Goal: Task Accomplishment & Management: Manage account settings

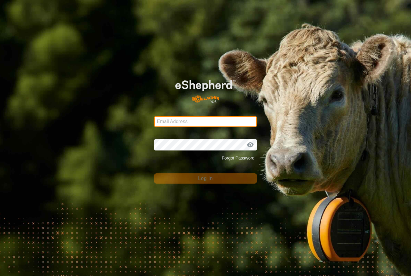
click at [217, 122] on input "Email Address" at bounding box center [205, 121] width 103 height 11
type input "[PERSON_NAME][EMAIL_ADDRESS][DOMAIN_NAME]"
click at [205, 178] on button "Log In" at bounding box center [205, 178] width 103 height 10
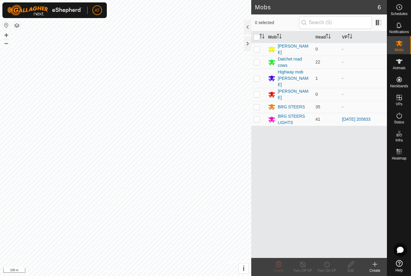
click at [257, 117] on p-checkbox at bounding box center [257, 119] width 6 height 5
checkbox input "true"
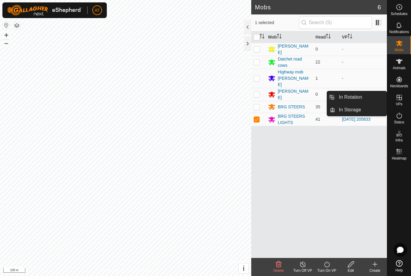
click at [358, 110] on span "In Storage" at bounding box center [350, 109] width 22 height 7
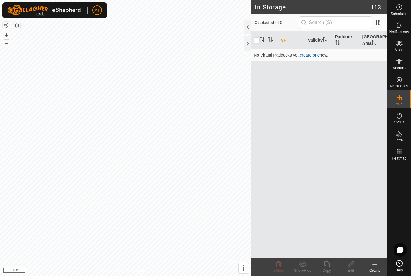
click at [378, 264] on create-svg-icon at bounding box center [375, 263] width 24 height 7
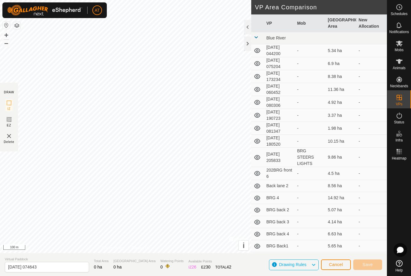
click at [330, 261] on button "Cancel" at bounding box center [336, 264] width 30 height 11
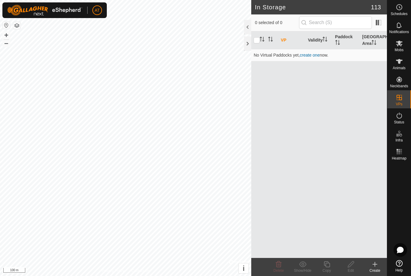
click at [371, 264] on create-svg-icon at bounding box center [375, 263] width 24 height 7
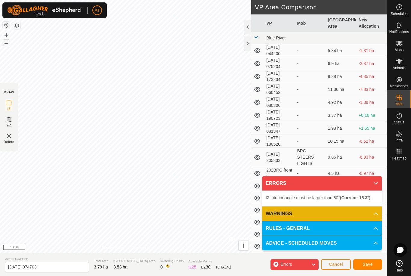
click at [339, 260] on button "Cancel" at bounding box center [336, 264] width 30 height 11
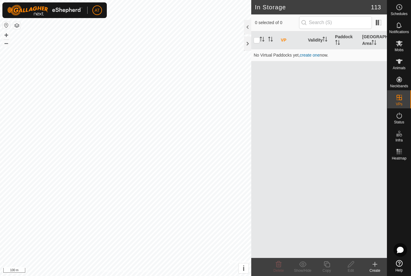
click at [377, 267] on icon at bounding box center [374, 263] width 7 height 7
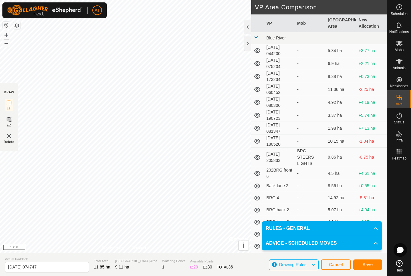
click at [372, 261] on button "Save" at bounding box center [367, 264] width 29 height 11
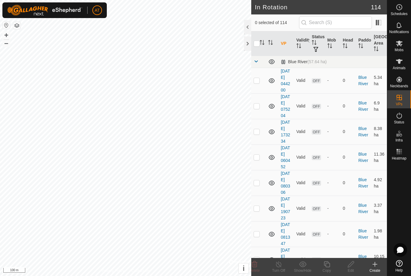
click at [248, 42] on div at bounding box center [247, 43] width 7 height 14
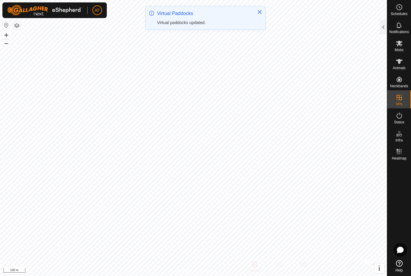
click at [399, 47] on es-mob-svg-icon at bounding box center [399, 43] width 11 height 10
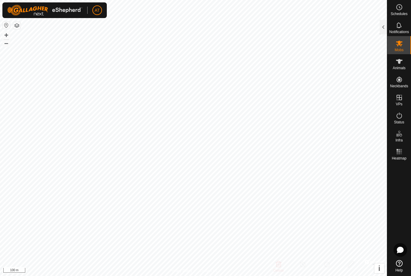
click at [383, 22] on div at bounding box center [383, 27] width 7 height 14
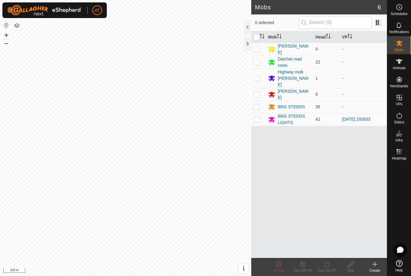
click at [259, 117] on p-checkbox at bounding box center [257, 119] width 6 height 5
checkbox input "true"
click at [330, 263] on icon at bounding box center [327, 263] width 8 height 7
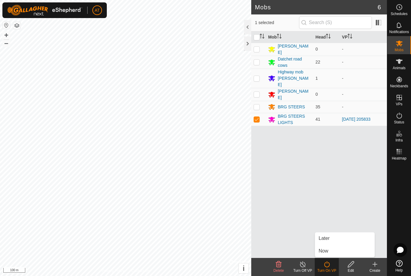
click at [327, 250] on span "Now" at bounding box center [323, 250] width 10 height 7
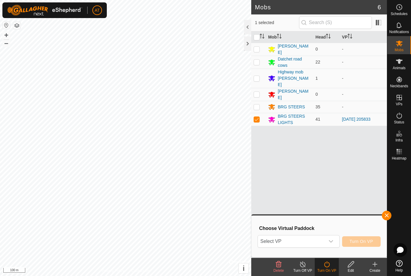
click at [336, 239] on div "dropdown trigger" at bounding box center [331, 241] width 12 height 12
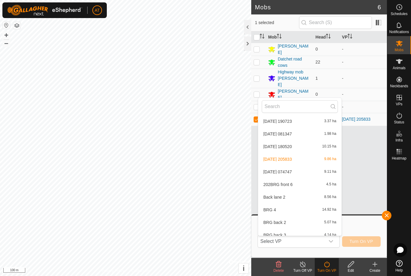
scroll to position [76, 0]
click at [292, 172] on span "[DATE] 074747" at bounding box center [277, 173] width 29 height 4
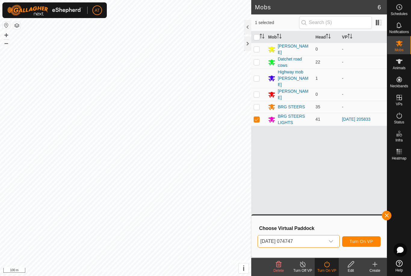
click at [361, 241] on span "Turn On VP" at bounding box center [360, 241] width 23 height 5
